Goal: Task Accomplishment & Management: Use online tool/utility

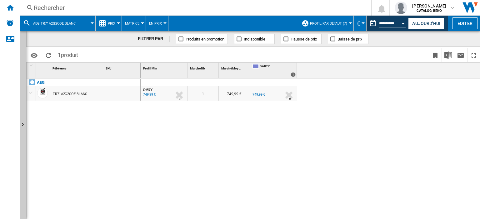
click at [52, 23] on span "AEG TR71A2G2COE BLANC" at bounding box center [54, 24] width 42 height 4
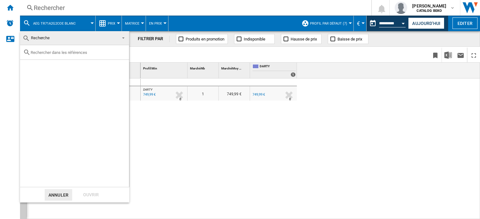
click at [62, 49] on div at bounding box center [74, 52] width 109 height 15
click at [62, 56] on div at bounding box center [74, 52] width 109 height 15
click at [66, 52] on input "text" at bounding box center [78, 52] width 95 height 5
click at [62, 191] on button "Annuler" at bounding box center [58, 195] width 27 height 12
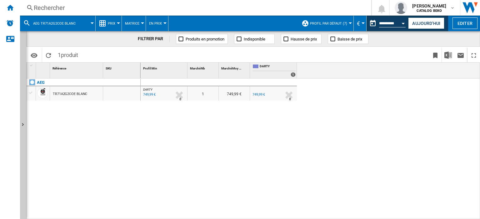
click at [79, 20] on button "AEG TR71A2G2COE BLANC" at bounding box center [57, 24] width 49 height 16
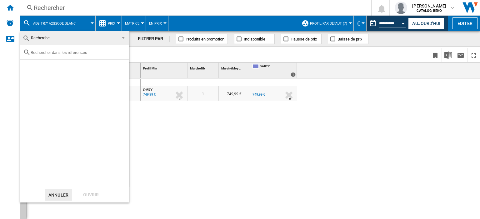
click at [52, 53] on input "text" at bounding box center [78, 52] width 95 height 5
paste input "WQG245A0FR"
type input "WQG245A0FR"
click at [215, 104] on md-backdrop at bounding box center [240, 109] width 480 height 219
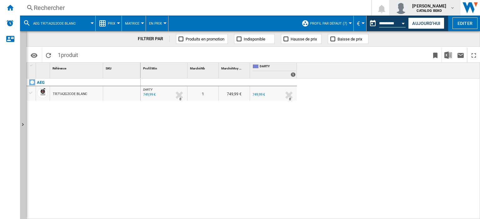
click at [442, 4] on span "[PERSON_NAME]" at bounding box center [429, 6] width 34 height 6
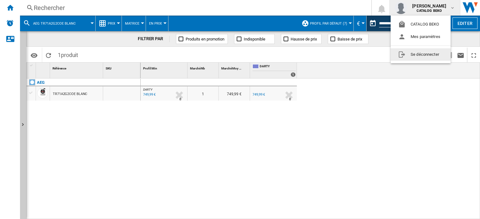
click at [418, 56] on button "Se déconnecter" at bounding box center [420, 54] width 60 height 12
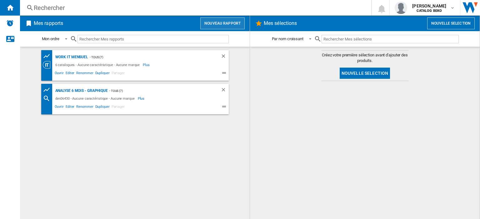
click at [220, 26] on button "Nouveau rapport" at bounding box center [222, 23] width 44 height 12
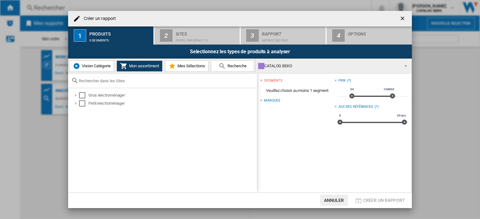
click at [249, 68] on button "Recherche" at bounding box center [232, 66] width 43 height 11
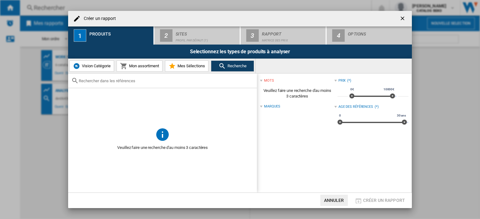
click at [148, 84] on div at bounding box center [162, 81] width 189 height 15
click at [116, 81] on input "text" at bounding box center [166, 81] width 175 height 5
paste input "WQG245A0FR"
type input "WQG245A0FR"
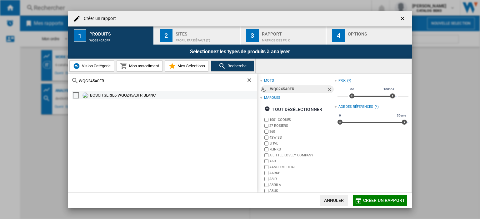
click at [74, 93] on div "Select" at bounding box center [76, 95] width 6 height 6
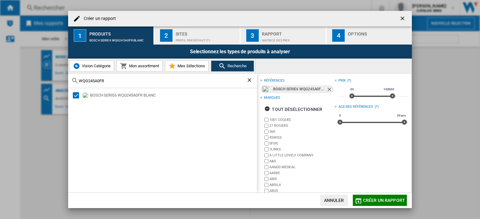
click at [374, 199] on span "Créer un rapport" at bounding box center [384, 200] width 42 height 5
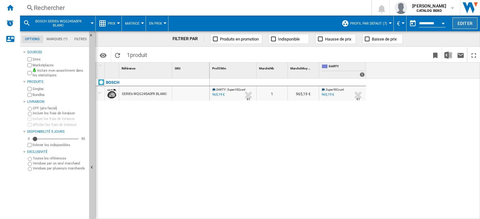
click at [462, 20] on button "Editer" at bounding box center [464, 23] width 25 height 12
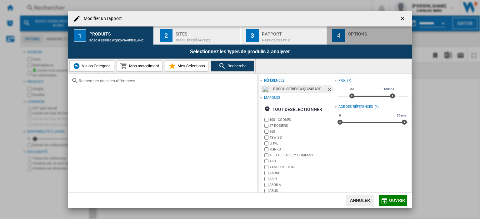
click at [353, 30] on div "Options" at bounding box center [378, 32] width 62 height 7
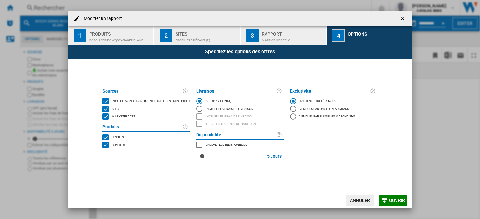
click at [130, 120] on div "Marketplaces" at bounding box center [122, 117] width 25 height 6
click at [278, 31] on div "Rapport" at bounding box center [293, 32] width 62 height 7
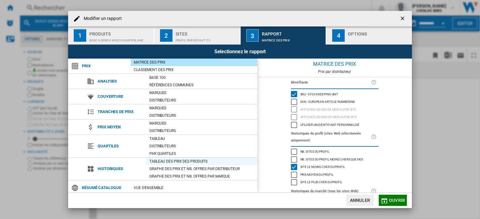
click at [201, 160] on div "Tableau des prix des produits" at bounding box center [201, 162] width 111 height 6
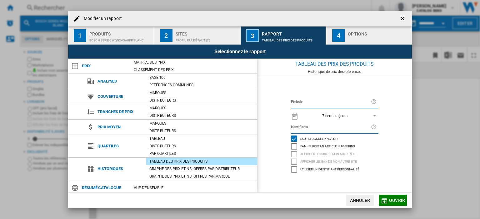
click at [387, 201] on md-icon "Modifier un ..." at bounding box center [383, 201] width 7 height 7
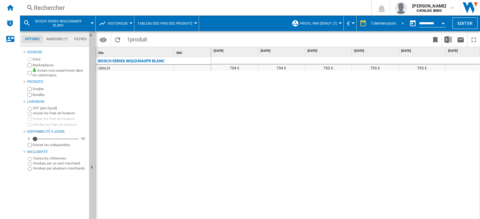
click at [382, 22] on div "7 derniers jours" at bounding box center [382, 23] width 25 height 4
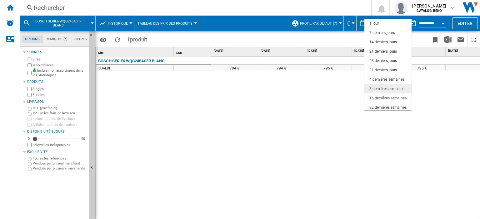
scroll to position [9, 0]
click at [381, 88] on div "16 dernières semaines" at bounding box center [387, 89] width 37 height 5
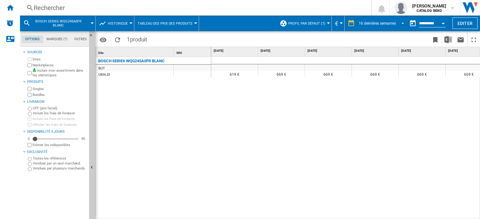
click at [394, 23] on md-select-value "16 dernières semaines" at bounding box center [382, 23] width 48 height 9
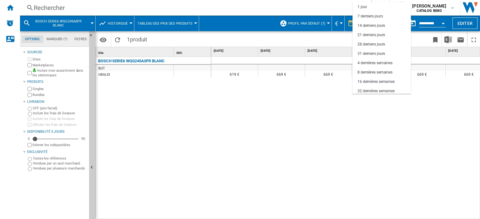
scroll to position [39, 0]
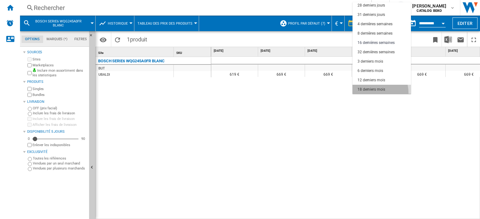
click at [373, 92] on md-option "18 derniers mois" at bounding box center [381, 89] width 58 height 9
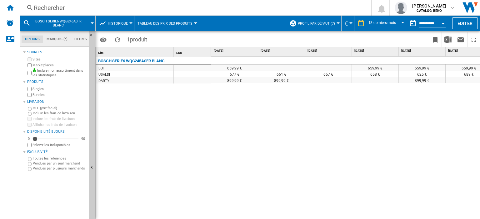
drag, startPoint x: 225, startPoint y: 216, endPoint x: 245, endPoint y: 218, distance: 20.7
click at [245, 218] on div "659,99 € 659,99 € 659,99 € 659,99 € 659,99 € 659,99 € 669,99 € 669,99 € 669,99 …" at bounding box center [345, 138] width 269 height 163
drag, startPoint x: 199, startPoint y: 122, endPoint x: 199, endPoint y: 118, distance: 3.5
click at [199, 122] on div "BOSCH SERIE6 WQG245A0FR BLANC BUT [PERSON_NAME][GEOGRAPHIC_DATA]" at bounding box center [154, 137] width 116 height 160
click at [144, 60] on div "BOSCH SERIE6 WQG245A0FR BLANC" at bounding box center [131, 60] width 66 height 7
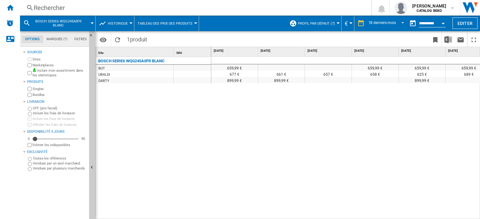
click at [144, 60] on div "BOSCH SERIE6 WQG245A0FR BLANC" at bounding box center [131, 60] width 66 height 7
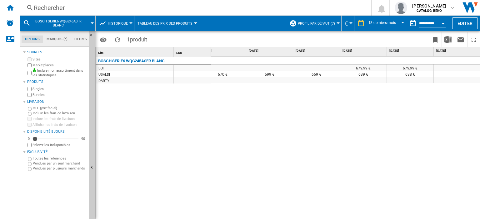
click at [140, 61] on div "BOSCH SERIE6 WQG245A0FR BLANC" at bounding box center [131, 60] width 66 height 7
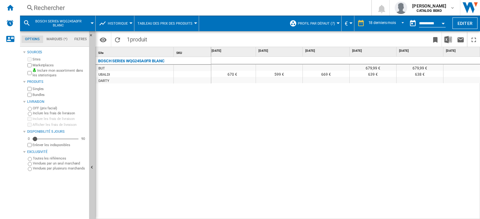
click at [341, 186] on div "659,99 € 659,99 € 659,99 € 659,99 € 659,99 € 659,99 € 669,99 € 669,99 € 669,99 …" at bounding box center [345, 138] width 269 height 163
click at [131, 61] on div "BOSCH SERIE6 WQG245A0FR BLANC" at bounding box center [131, 60] width 66 height 7
click at [229, 98] on div "659,99 € 659,99 € 659,99 € 659,99 € 659,99 € 659,99 € 669,99 € 669,99 € 669,99 …" at bounding box center [345, 138] width 269 height 163
drag, startPoint x: 352, startPoint y: 67, endPoint x: 419, endPoint y: 64, distance: 66.6
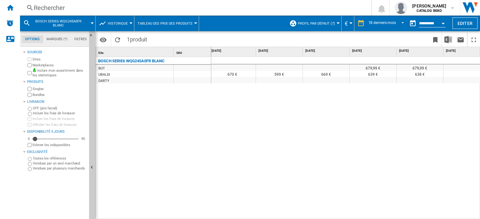
click at [419, 64] on div "659,99 € 659,99 € 659,99 € 659,99 € 659,99 € 659,99 € 669,99 € 669,99 € 669,99 …" at bounding box center [45, 69] width 890 height 25
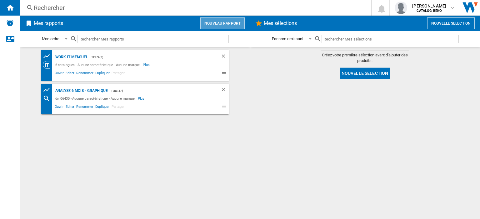
click at [223, 25] on button "Nouveau rapport" at bounding box center [222, 23] width 44 height 12
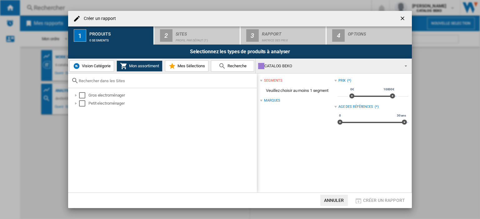
click at [241, 65] on span "Recherche" at bounding box center [236, 66] width 21 height 5
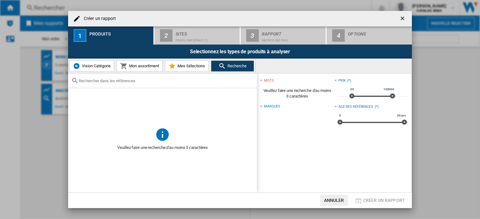
click at [161, 82] on input "text" at bounding box center [166, 81] width 175 height 5
paste input "RH9V51WH"
type input "RH9V51WH"
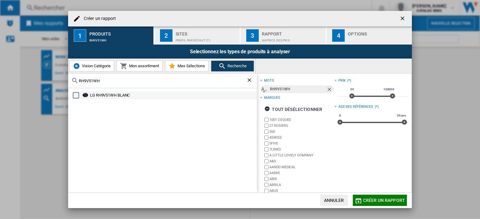
click at [72, 93] on div "LG RH9V51WH BLANC" at bounding box center [164, 95] width 185 height 8
click at [69, 97] on div "LG RH9V51WH BLANC" at bounding box center [162, 140] width 189 height 105
click at [74, 97] on div "Select" at bounding box center [76, 95] width 6 height 6
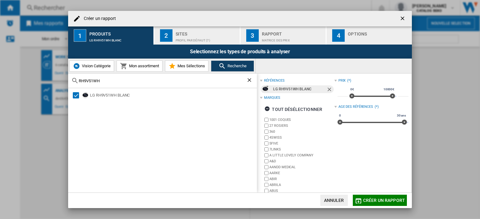
click at [212, 36] on div "Profil par défaut (7)" at bounding box center [206, 39] width 62 height 7
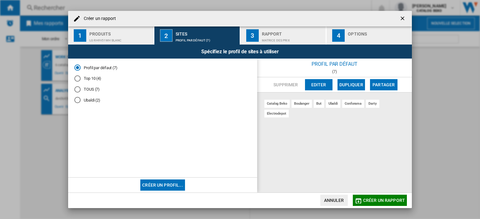
click at [306, 37] on div "Matrice des prix" at bounding box center [293, 39] width 62 height 7
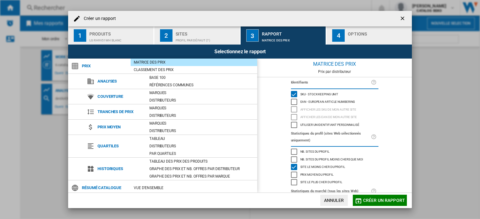
click at [350, 37] on div "button" at bounding box center [378, 39] width 62 height 7
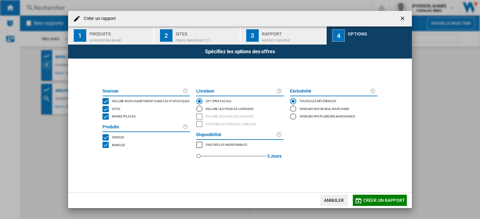
click at [119, 117] on span "Marketplaces" at bounding box center [124, 116] width 24 height 4
click at [265, 37] on div "Matrice des prix" at bounding box center [293, 39] width 62 height 7
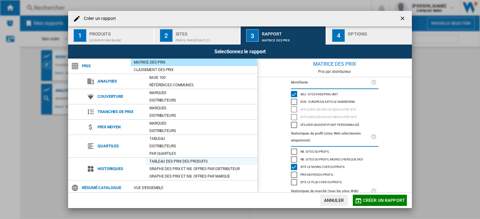
click at [173, 161] on div "Tableau des prix des produits" at bounding box center [201, 162] width 111 height 6
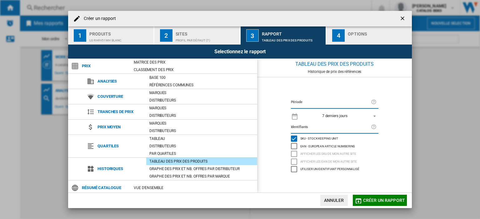
click at [338, 115] on div "7 derniers jours" at bounding box center [334, 116] width 25 height 4
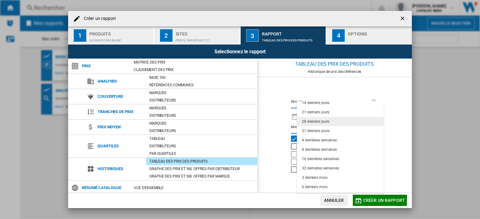
scroll to position [39, 0]
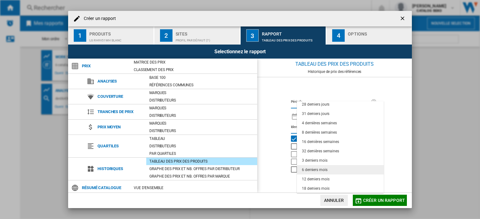
click at [326, 168] on div "6 derniers mois" at bounding box center [315, 170] width 26 height 5
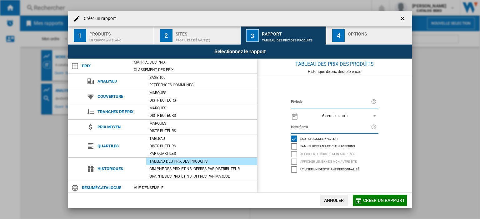
click at [376, 203] on span "Créer un rapport" at bounding box center [384, 200] width 42 height 5
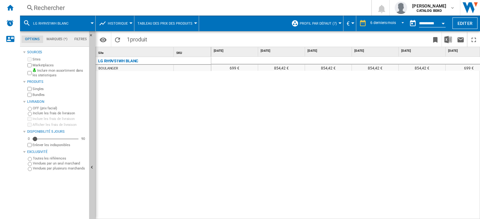
drag, startPoint x: 229, startPoint y: 68, endPoint x: 377, endPoint y: 84, distance: 149.1
click at [427, 65] on div "699 € 854,42 € 854,42 € 854,42 € 854,42 € 699 € 854,42 €" at bounding box center [375, 65] width 328 height 0
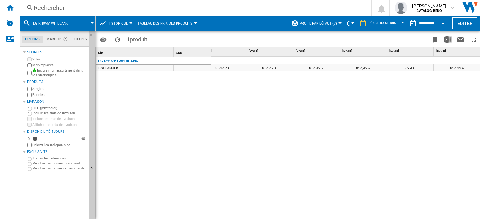
drag, startPoint x: 302, startPoint y: 101, endPoint x: 327, endPoint y: 96, distance: 26.0
click at [387, 25] on div "6 derniers mois" at bounding box center [383, 23] width 26 height 4
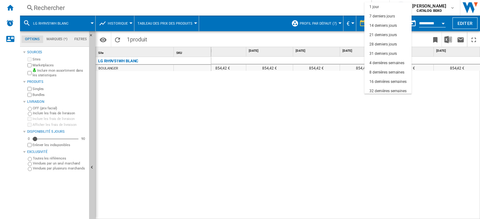
scroll to position [39, 0]
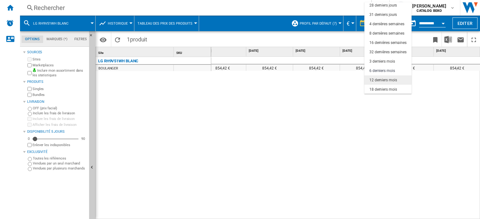
click at [378, 78] on div "12 derniers mois" at bounding box center [382, 80] width 27 height 5
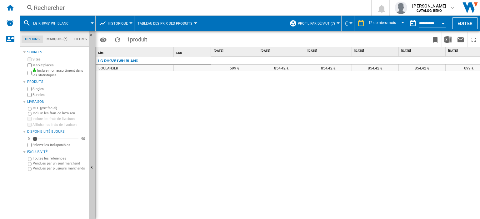
click at [326, 113] on div "699 € 854,42 € 854,42 € 854,42 € 854,42 € 699 € 854,42 €" at bounding box center [345, 138] width 269 height 163
drag, startPoint x: 228, startPoint y: 68, endPoint x: 265, endPoint y: 67, distance: 37.2
click at [244, 72] on div "849 € 849 € 849 € 679 € 849 € 854,42 € 699 € 854,42 € 854,42 € 854,42 € 854,42 …" at bounding box center [345, 138] width 269 height 163
drag, startPoint x: 271, startPoint y: 84, endPoint x: 221, endPoint y: 84, distance: 49.9
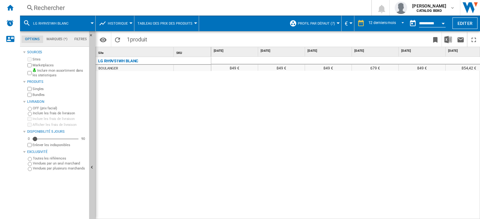
click at [259, 119] on div "849 € 849 € 849 € 679 € 849 € 854,42 € 699 € 854,42 € 854,42 € 854,42 € 854,42 …" at bounding box center [345, 138] width 269 height 163
drag, startPoint x: 230, startPoint y: 66, endPoint x: 261, endPoint y: 68, distance: 31.6
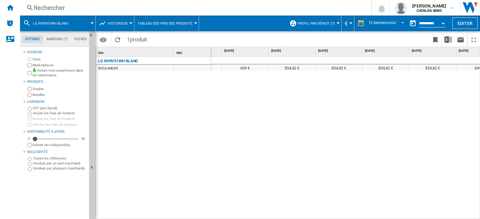
click at [277, 120] on div "849 € 849 € 849 € 679 € 849 € 854,42 € 699 € 854,42 € 854,42 € 854,42 € 854,42 …" at bounding box center [345, 138] width 269 height 163
